Goal: Communication & Community: Answer question/provide support

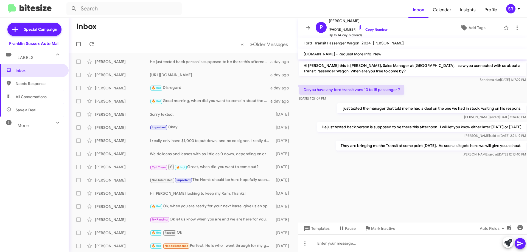
click at [38, 82] on span "Needs Response" at bounding box center [39, 83] width 47 height 5
type input "in:needs-response"
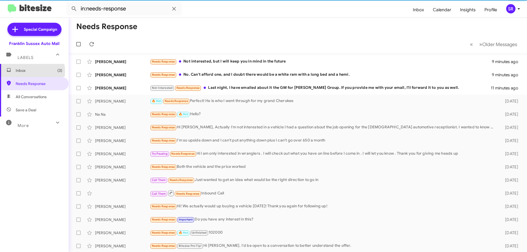
click at [24, 71] on span "Inbox (3)" at bounding box center [39, 70] width 47 height 5
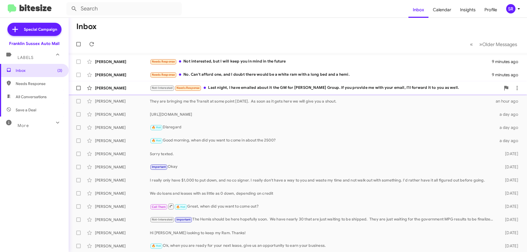
click at [254, 88] on div "Not-Interested Needs Response Last night, I have emailed about it the GM for [P…" at bounding box center [325, 88] width 351 height 6
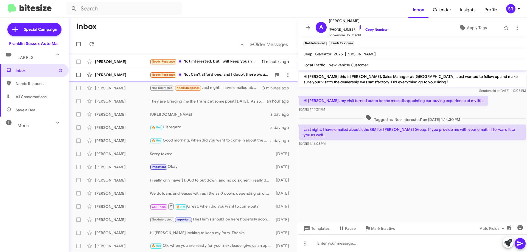
click at [192, 74] on div "Needs Response No. Can't afford one, and I doubt there would be a white ram wit…" at bounding box center [211, 75] width 122 height 6
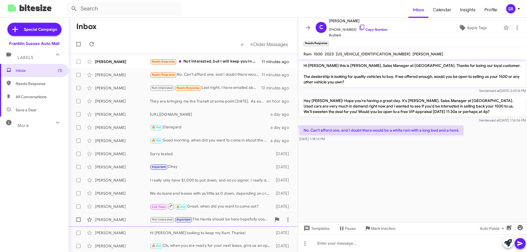
drag, startPoint x: 373, startPoint y: 229, endPoint x: 374, endPoint y: 225, distance: 4.5
click at [373, 229] on span "Mark Inactive" at bounding box center [383, 229] width 24 height 10
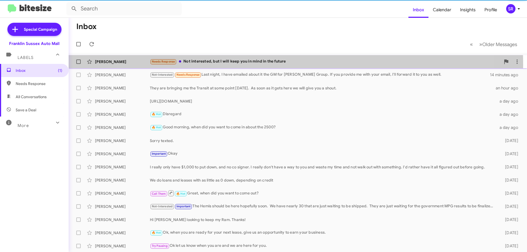
click at [230, 65] on div "Needs Response Not interested, but I will keep you in mind in the future" at bounding box center [325, 61] width 351 height 6
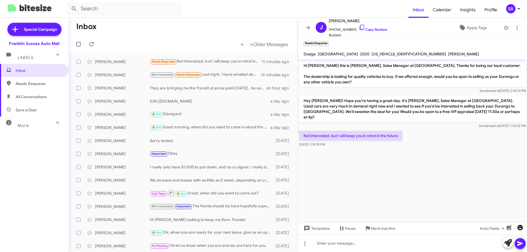
click at [519, 226] on icon "button" at bounding box center [520, 227] width 5 height 5
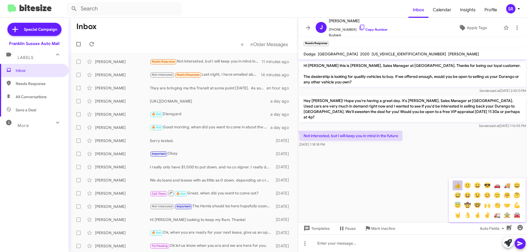
click at [459, 184] on button "👍" at bounding box center [458, 186] width 10 height 10
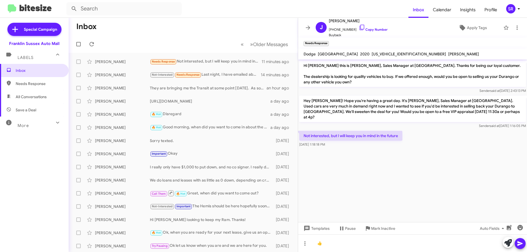
click at [520, 244] on icon at bounding box center [520, 244] width 7 height 7
click at [41, 82] on span "Needs Response" at bounding box center [39, 83] width 47 height 5
type input "in:needs-response"
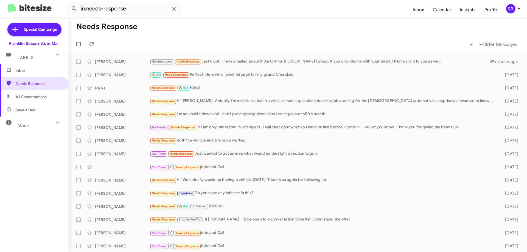
click at [17, 73] on span "Inbox" at bounding box center [39, 70] width 47 height 5
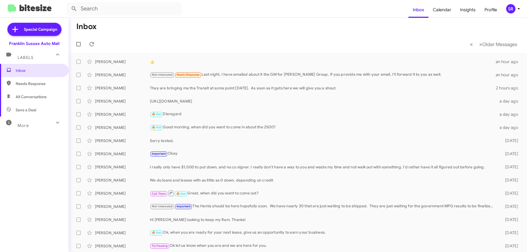
click at [45, 86] on span "Needs Response" at bounding box center [34, 83] width 69 height 13
type input "in:needs-response"
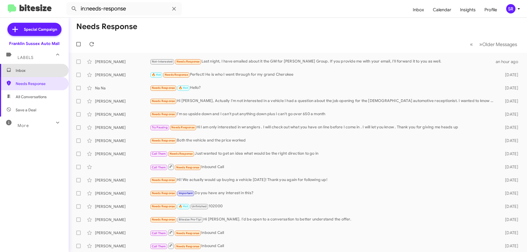
click at [34, 71] on span "Inbox" at bounding box center [39, 70] width 47 height 5
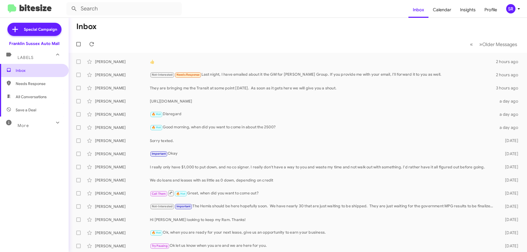
click at [25, 74] on span "Inbox" at bounding box center [34, 70] width 69 height 13
click at [23, 69] on span "Inbox" at bounding box center [39, 70] width 47 height 5
